Goal: Find specific page/section: Find specific page/section

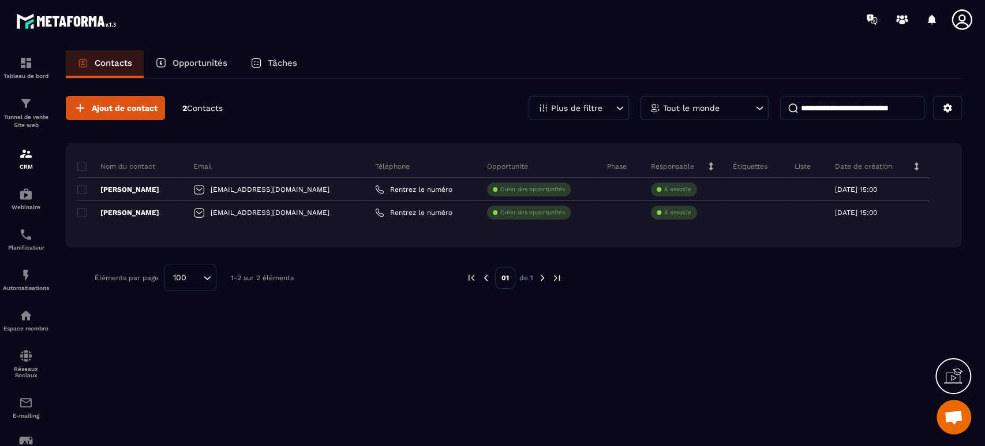
click at [736, 190] on icon at bounding box center [740, 189] width 8 height 8
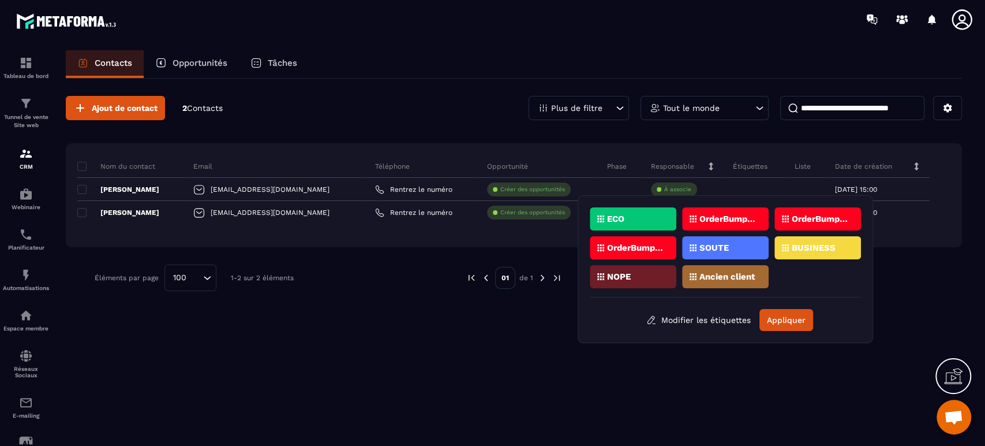
click at [730, 285] on div "Ancien client" at bounding box center [725, 276] width 87 height 23
click at [731, 279] on div "Ancien client" at bounding box center [725, 276] width 87 height 23
click at [731, 278] on p "Ancien client" at bounding box center [728, 276] width 56 height 8
click at [775, 315] on button "Appliquer" at bounding box center [787, 320] width 54 height 22
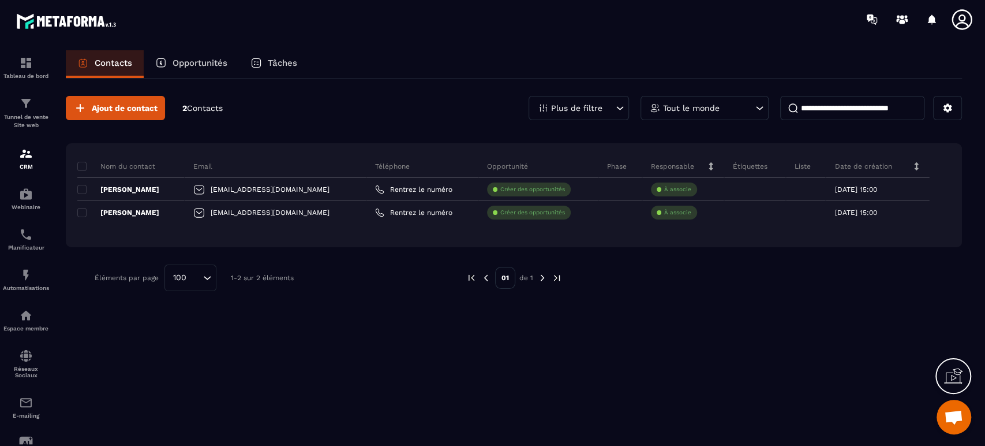
click at [734, 186] on div at bounding box center [755, 189] width 62 height 23
click at [737, 187] on icon at bounding box center [739, 189] width 5 height 5
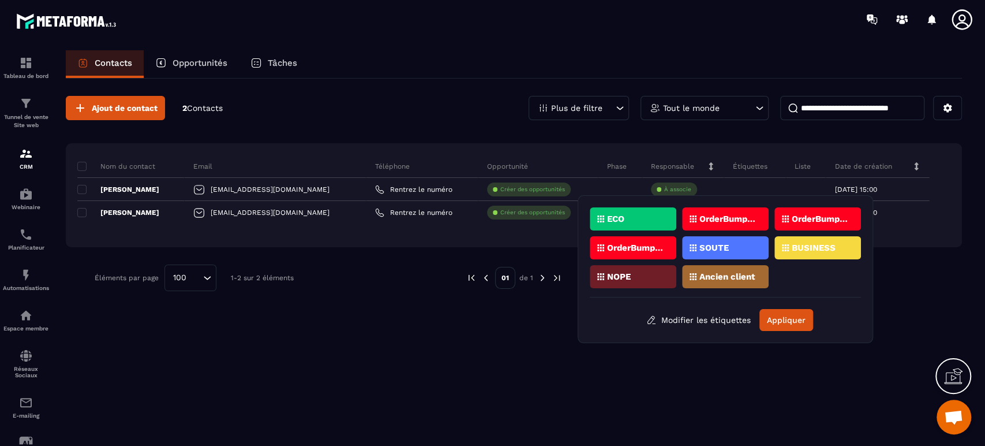
click at [739, 285] on div "Ancien client" at bounding box center [725, 276] width 87 height 23
click at [778, 320] on button "Appliquer" at bounding box center [787, 320] width 54 height 22
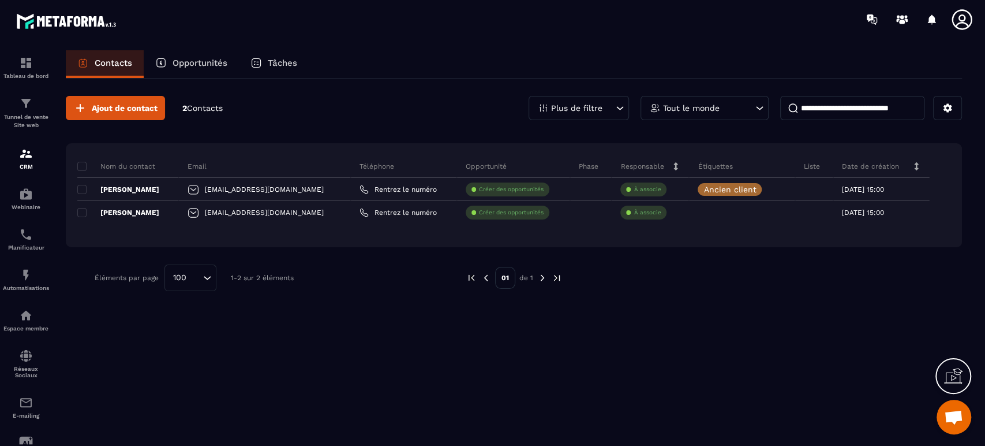
click at [715, 213] on div at bounding box center [742, 212] width 106 height 23
click at [701, 211] on icon at bounding box center [705, 212] width 8 height 8
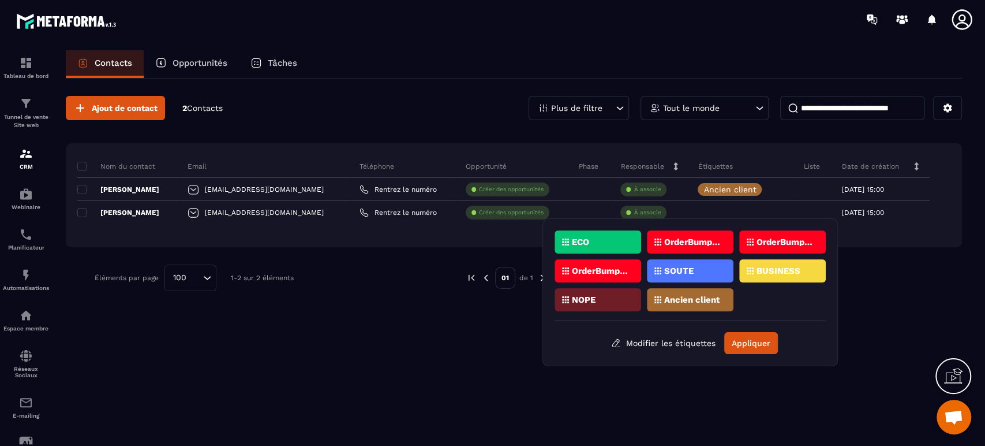
click at [714, 298] on p "Ancien client" at bounding box center [692, 300] width 56 height 8
click at [755, 337] on button "Appliquer" at bounding box center [751, 343] width 54 height 22
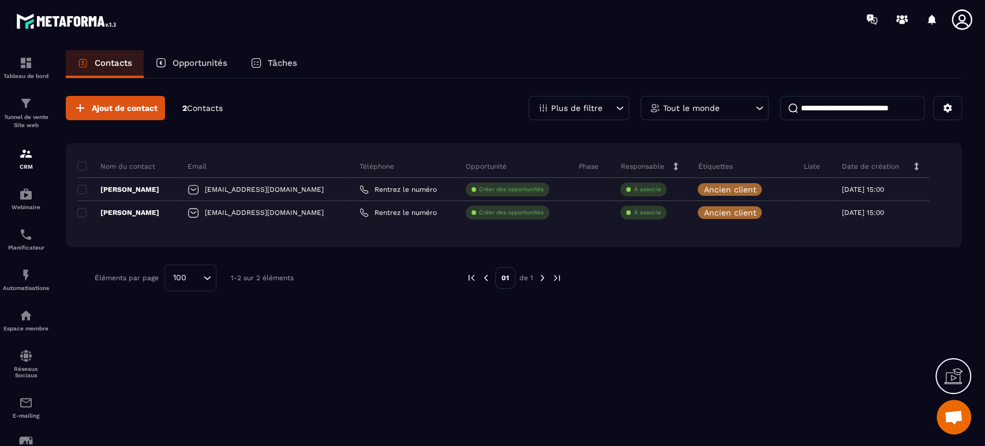
click at [799, 182] on div at bounding box center [814, 189] width 38 height 23
click at [0, 0] on icon at bounding box center [0, 0] width 0 height 0
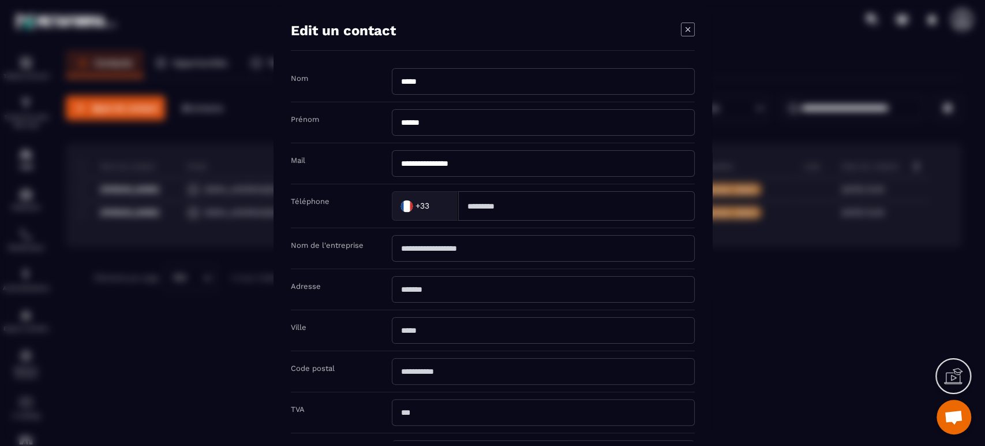
click at [682, 29] on icon "Modal window" at bounding box center [688, 30] width 14 height 14
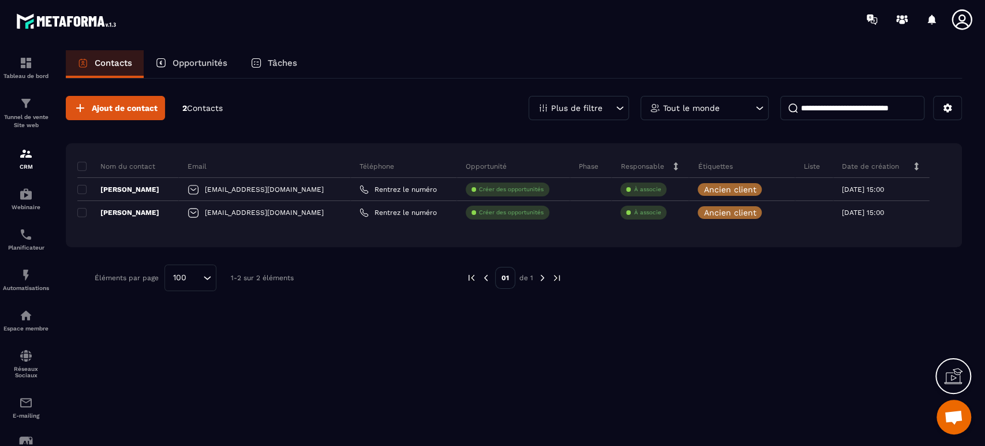
click at [122, 190] on p "[PERSON_NAME]" at bounding box center [118, 189] width 82 height 9
